Goal: Use online tool/utility: Use online tool/utility

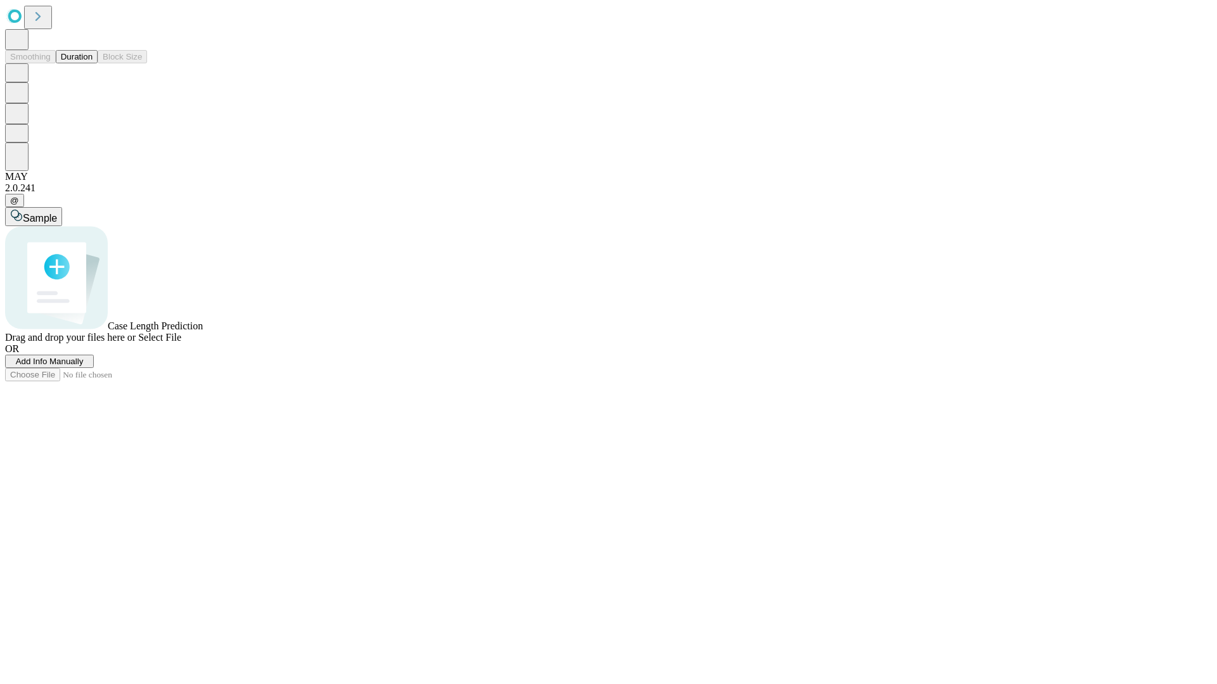
click at [93, 63] on button "Duration" at bounding box center [77, 56] width 42 height 13
click at [181, 343] on span "Select File" at bounding box center [159, 337] width 43 height 11
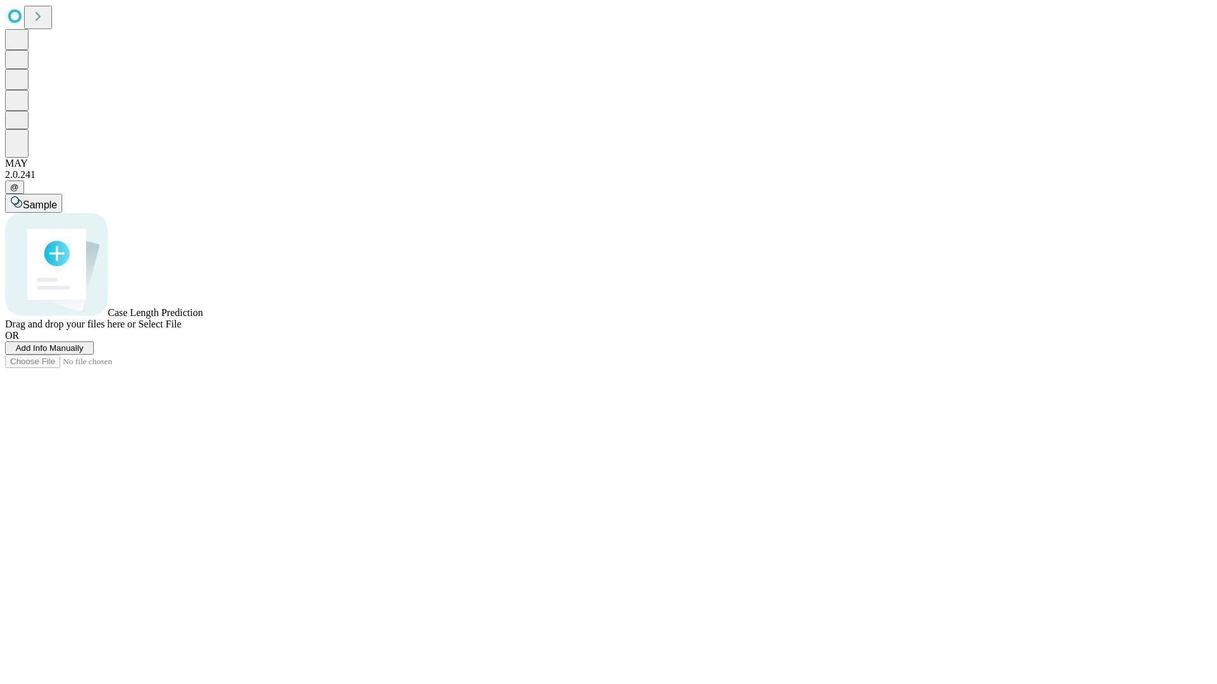
click at [181, 329] on span "Select File" at bounding box center [159, 324] width 43 height 11
